Goal: Task Accomplishment & Management: Complete application form

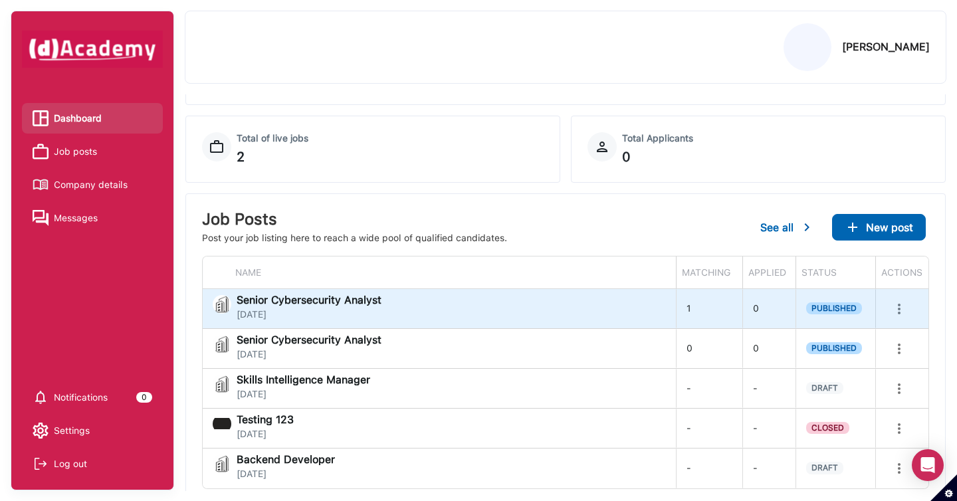
scroll to position [1, 0]
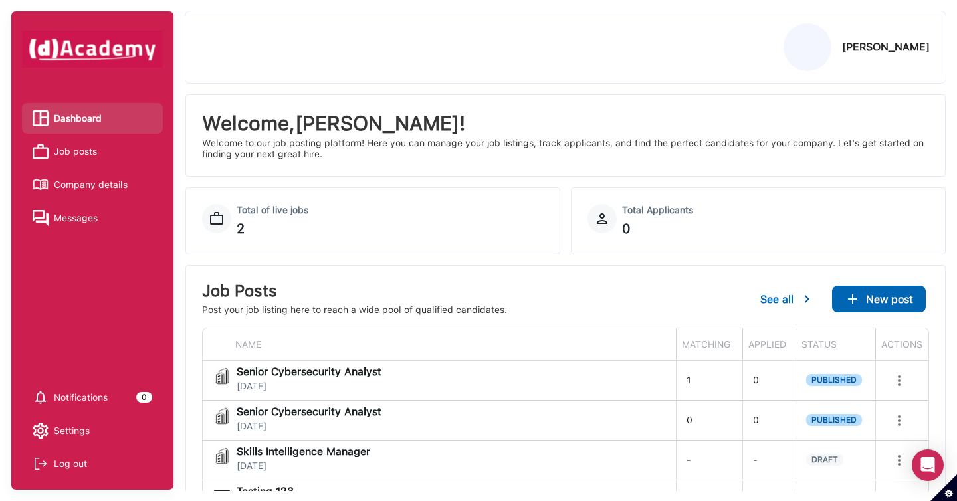
click at [86, 155] on span "Job posts" at bounding box center [75, 152] width 43 height 20
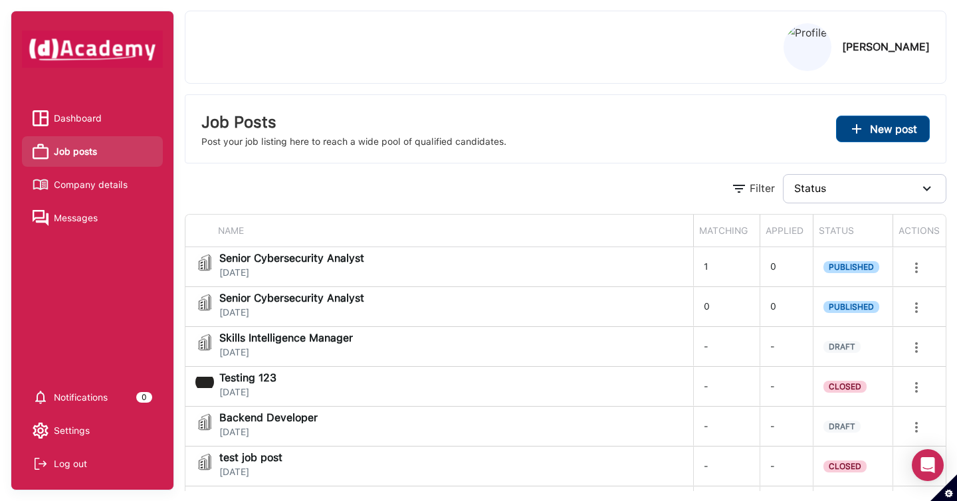
click at [859, 135] on img at bounding box center [856, 129] width 16 height 16
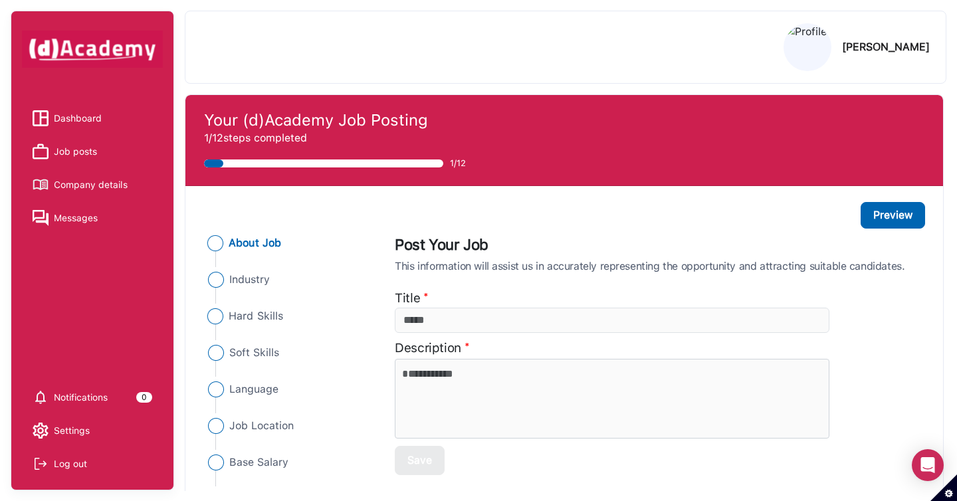
click at [283, 317] on li "Hard Skills" at bounding box center [287, 316] width 167 height 16
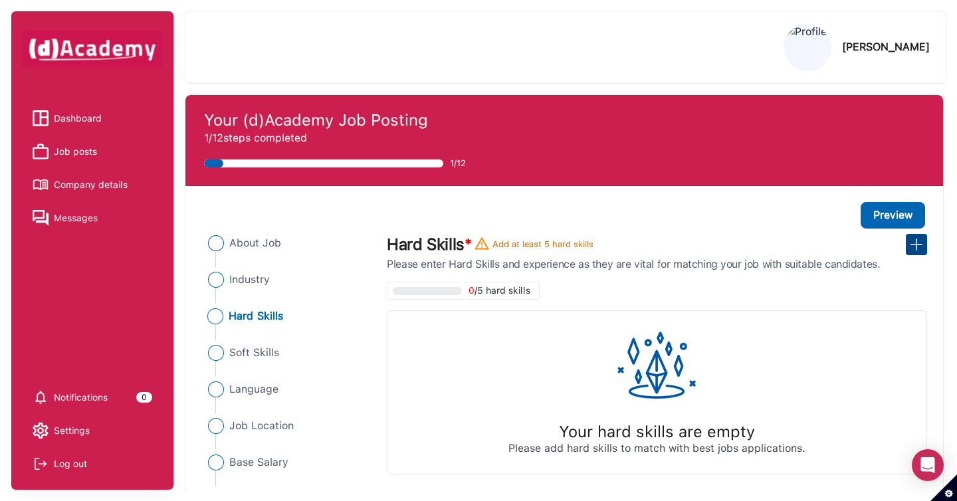
click at [918, 241] on img at bounding box center [916, 245] width 16 height 16
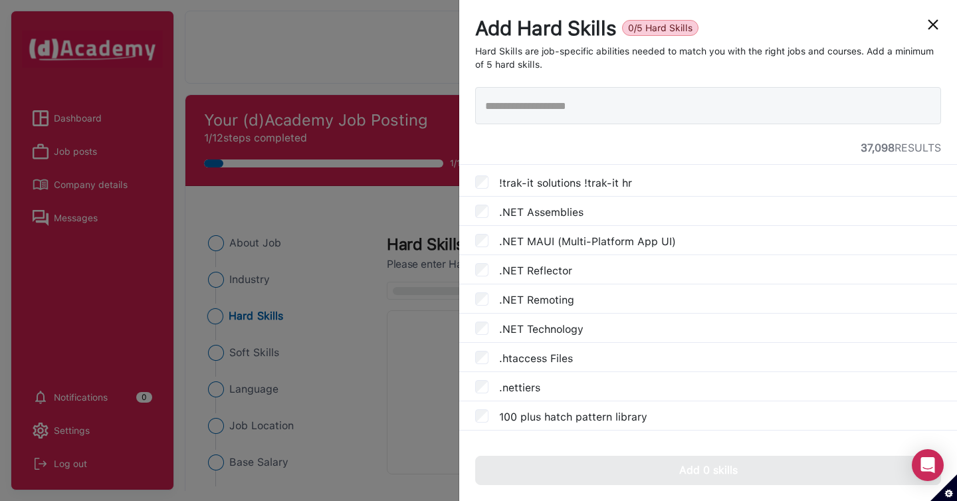
click at [936, 23] on img "close" at bounding box center [933, 25] width 16 height 16
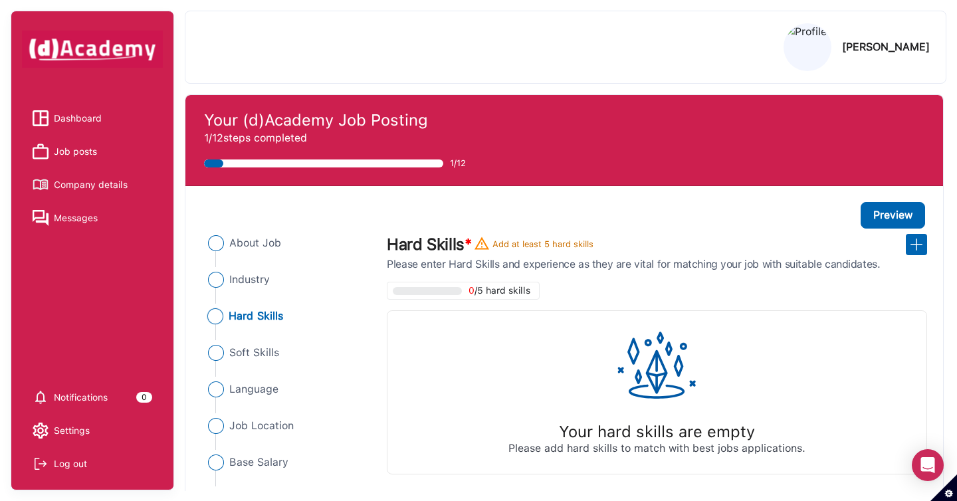
click at [67, 468] on div "Log out" at bounding box center [70, 464] width 33 height 20
